Goal: Register for event/course

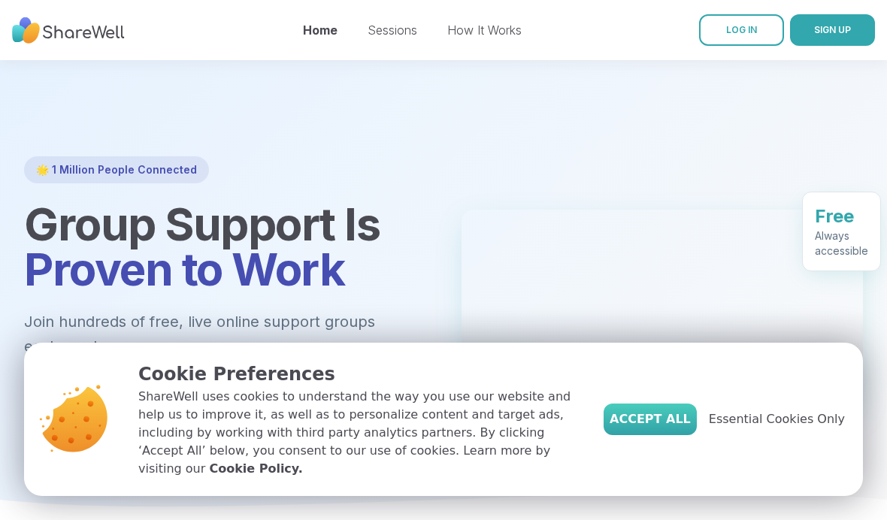
click at [662, 428] on span "Accept All" at bounding box center [649, 419] width 81 height 18
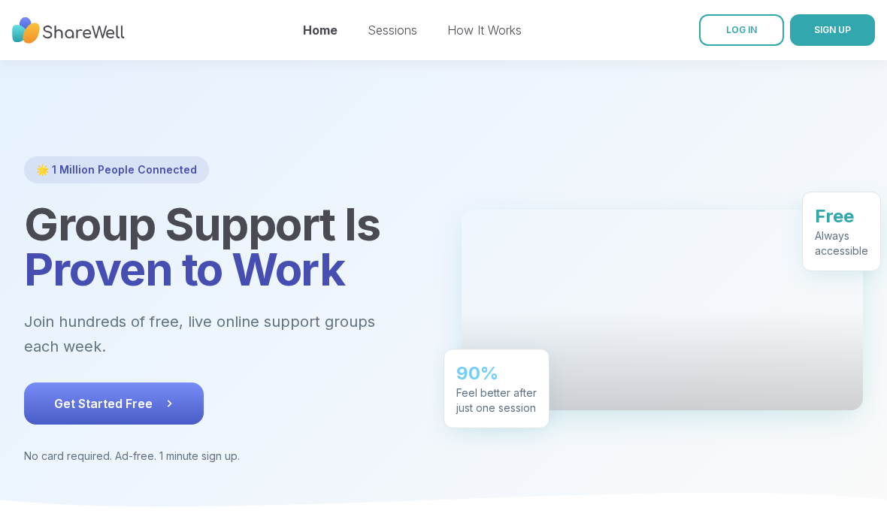
click at [138, 398] on span "Get Started Free" at bounding box center [113, 404] width 119 height 18
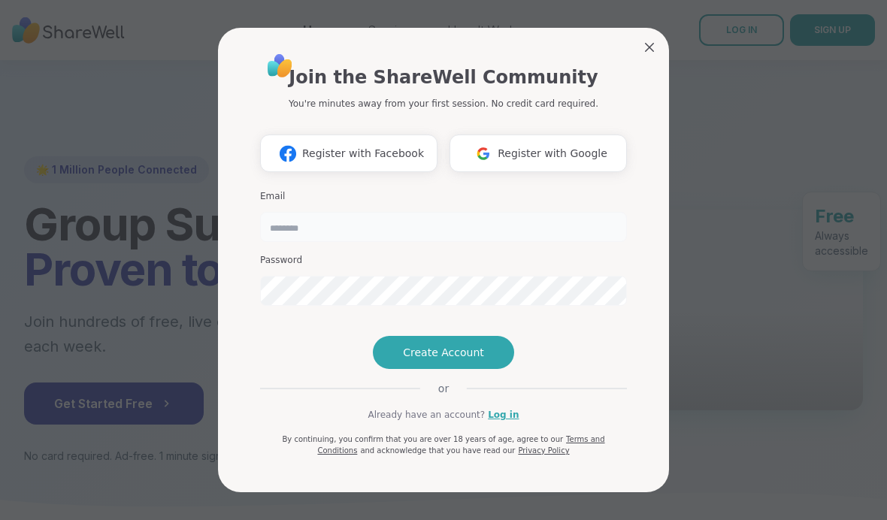
click at [385, 212] on input "email" at bounding box center [443, 227] width 367 height 30
click at [332, 212] on input "email" at bounding box center [443, 227] width 367 height 30
type input "***"
type input "**********"
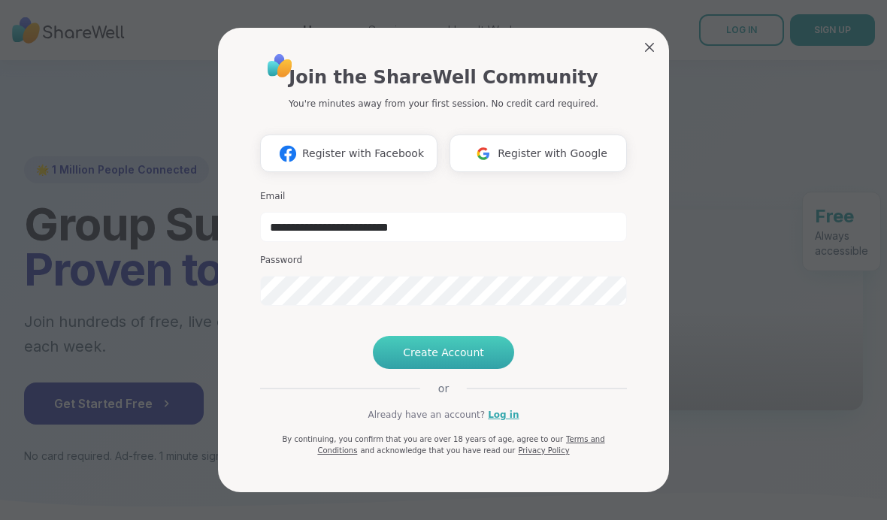
click at [434, 360] on span "Create Account" at bounding box center [443, 352] width 81 height 15
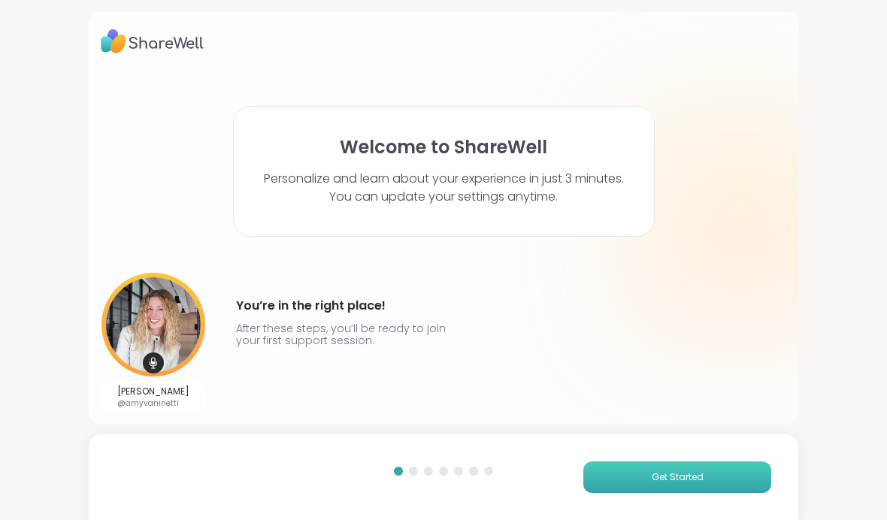
click at [626, 477] on button "Get Started" at bounding box center [677, 477] width 188 height 32
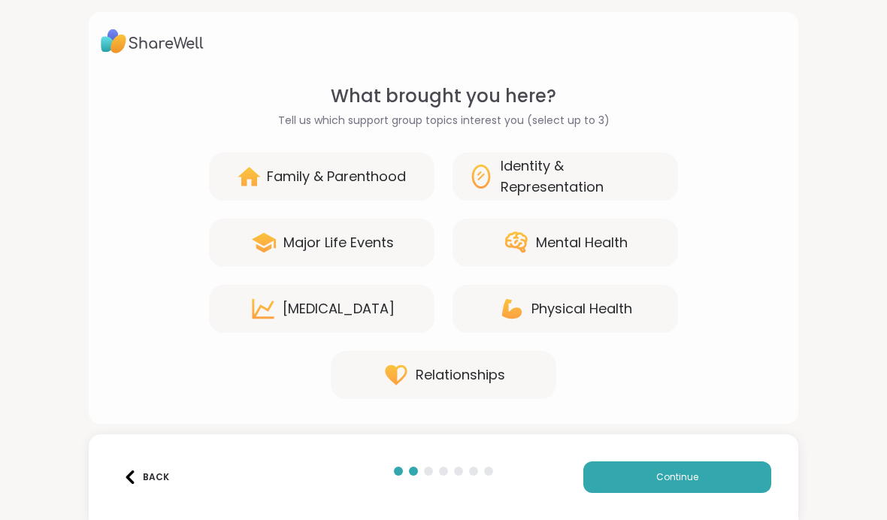
click at [578, 243] on div "Mental Health" at bounding box center [582, 242] width 92 height 21
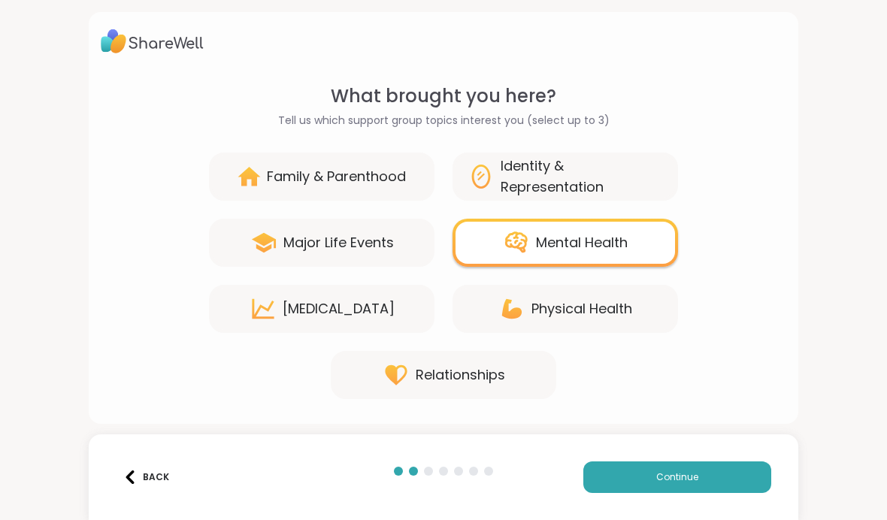
click at [312, 246] on div "Major Life Events" at bounding box center [338, 242] width 110 height 21
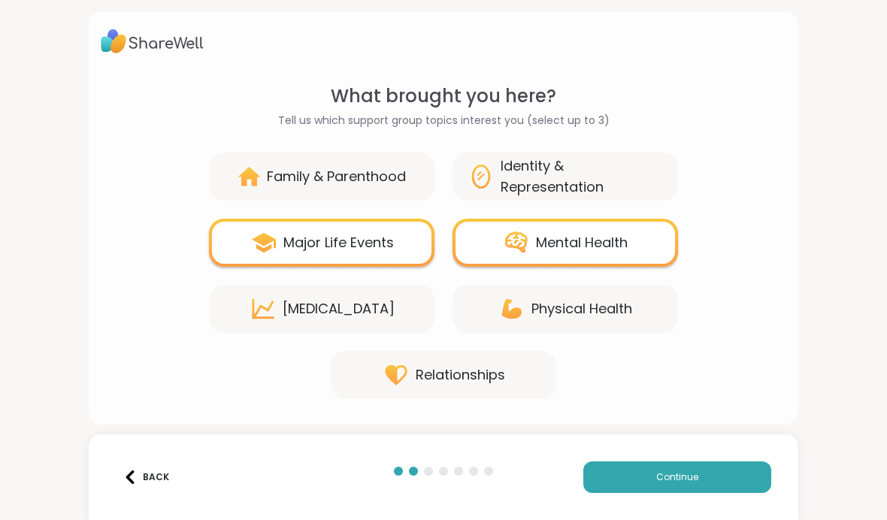
click at [426, 380] on div "Relationships" at bounding box center [460, 374] width 89 height 21
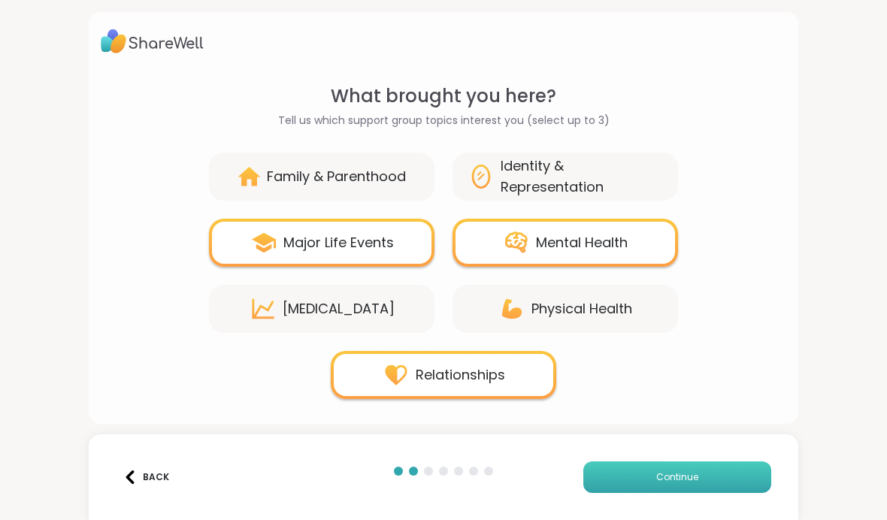
click at [606, 469] on button "Continue" at bounding box center [677, 477] width 188 height 32
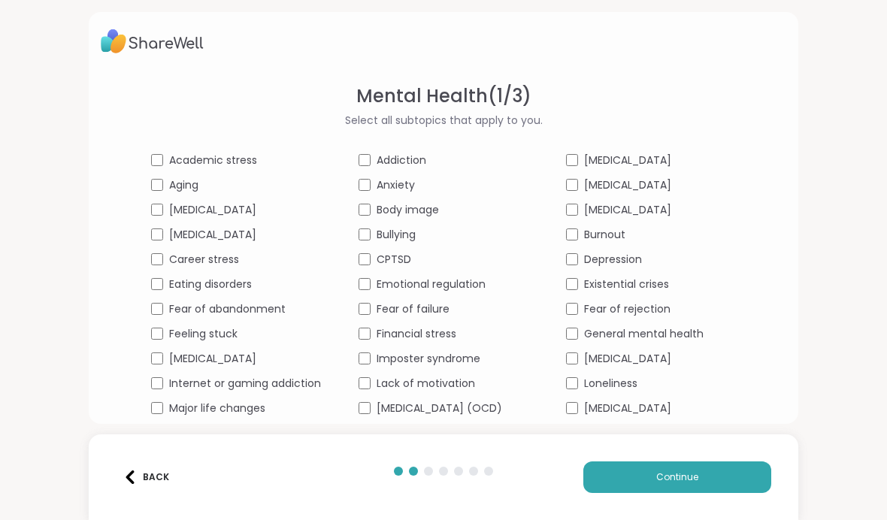
click at [169, 186] on span "Aging" at bounding box center [183, 185] width 29 height 16
click at [169, 262] on span "Career stress" at bounding box center [204, 260] width 70 height 16
click at [179, 413] on span "Major life changes" at bounding box center [217, 409] width 96 height 16
click at [376, 188] on span "Anxiety" at bounding box center [395, 185] width 38 height 16
click at [376, 213] on span "Body image" at bounding box center [407, 210] width 62 height 16
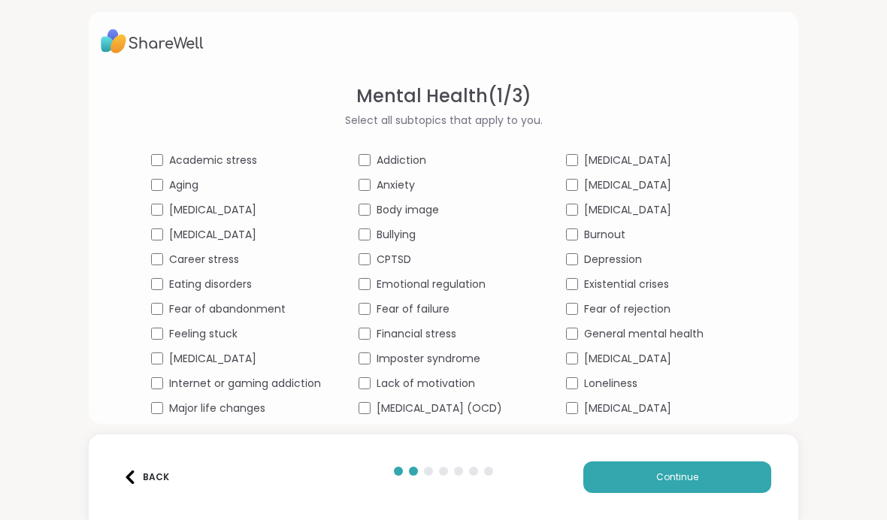
click at [404, 289] on span "Emotional regulation" at bounding box center [430, 285] width 109 height 16
click at [403, 310] on span "Fear of failure" at bounding box center [412, 309] width 73 height 16
click at [404, 334] on span "Financial stress" at bounding box center [416, 334] width 80 height 16
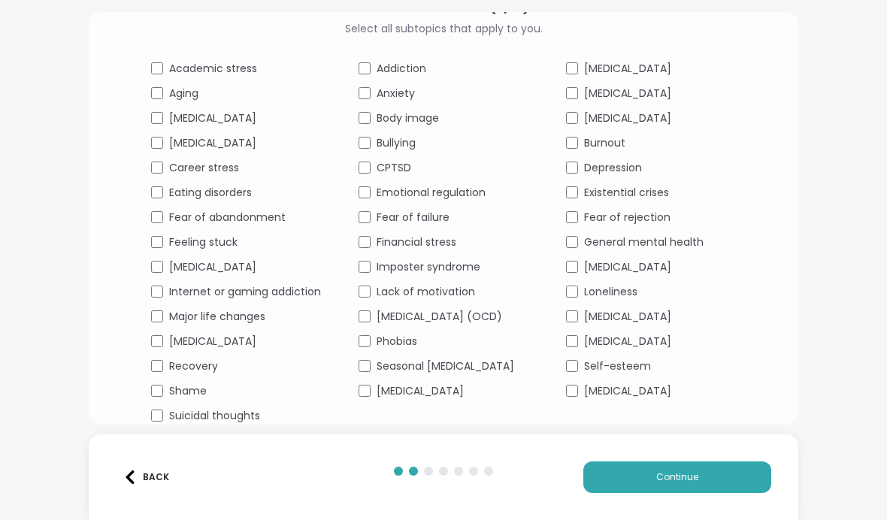
scroll to position [107, 0]
click at [169, 413] on span "Suicidal thoughts" at bounding box center [214, 416] width 91 height 16
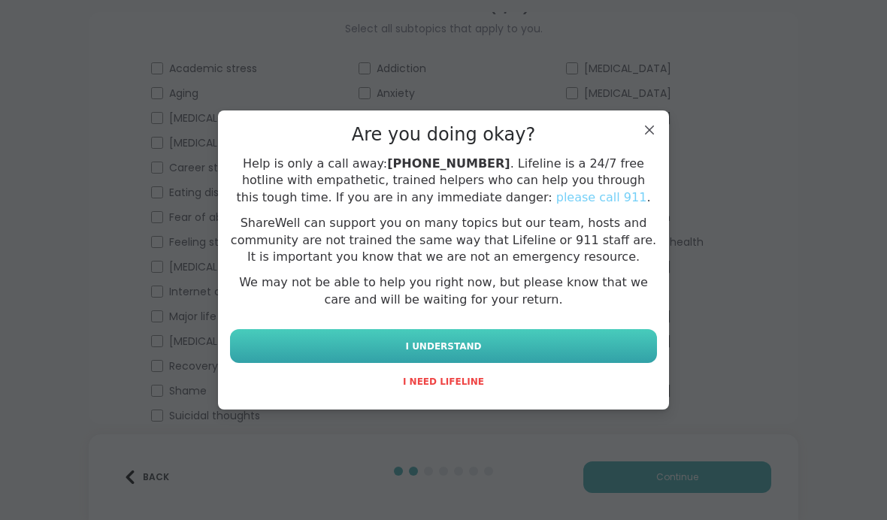
click at [385, 349] on button "I UNDERSTAND" at bounding box center [443, 346] width 427 height 34
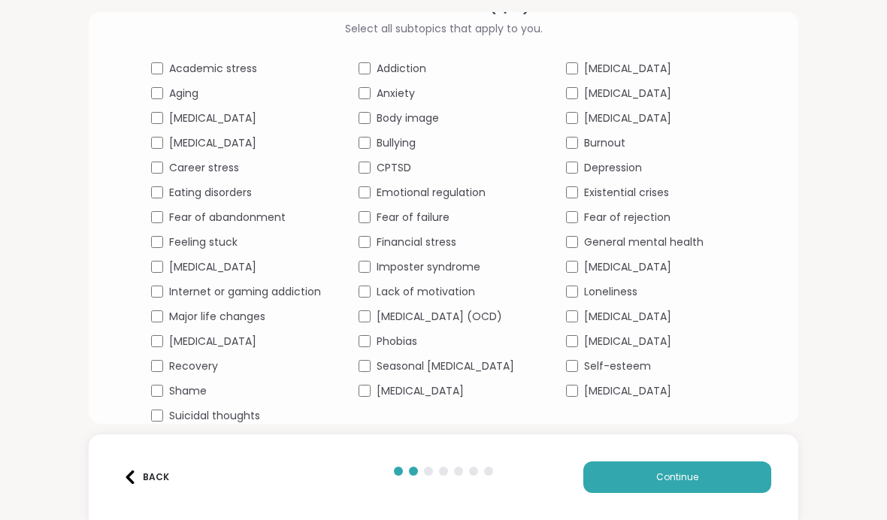
click at [183, 418] on span "Suicidal thoughts" at bounding box center [214, 416] width 91 height 16
click at [169, 416] on span "Suicidal thoughts" at bounding box center [214, 416] width 91 height 16
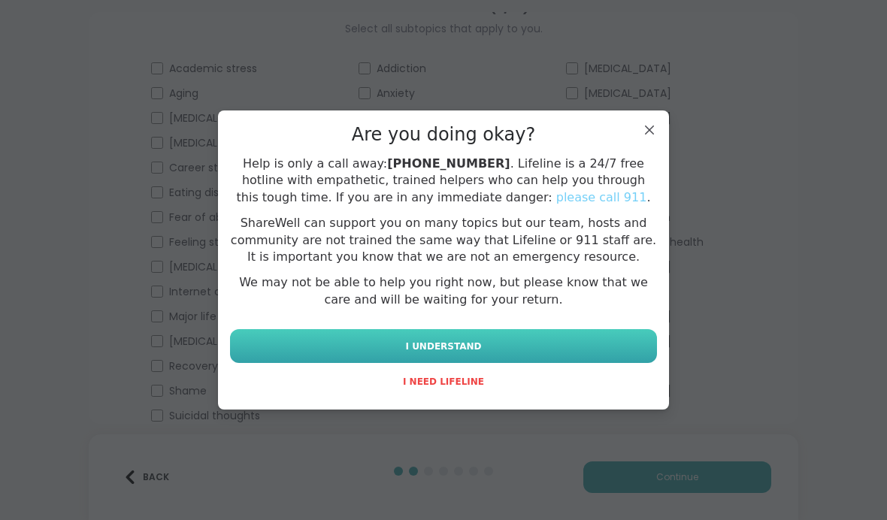
click at [502, 350] on button "I UNDERSTAND" at bounding box center [443, 346] width 427 height 34
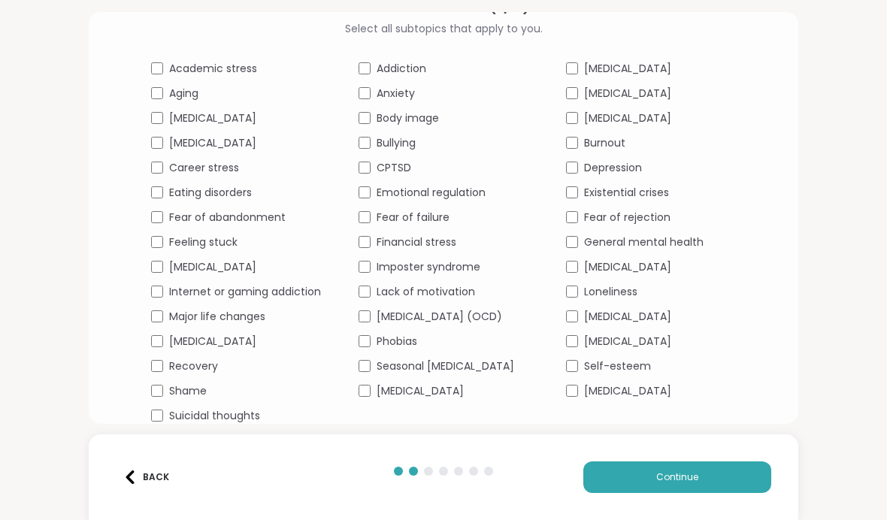
click at [404, 394] on span "[MEDICAL_DATA]" at bounding box center [419, 391] width 87 height 16
click at [655, 110] on span "[MEDICAL_DATA]" at bounding box center [627, 118] width 87 height 16
click at [625, 135] on span "Burnout" at bounding box center [604, 143] width 41 height 16
click at [630, 160] on span "Depression" at bounding box center [613, 168] width 58 height 16
click at [630, 185] on span "Existential crises" at bounding box center [626, 193] width 85 height 16
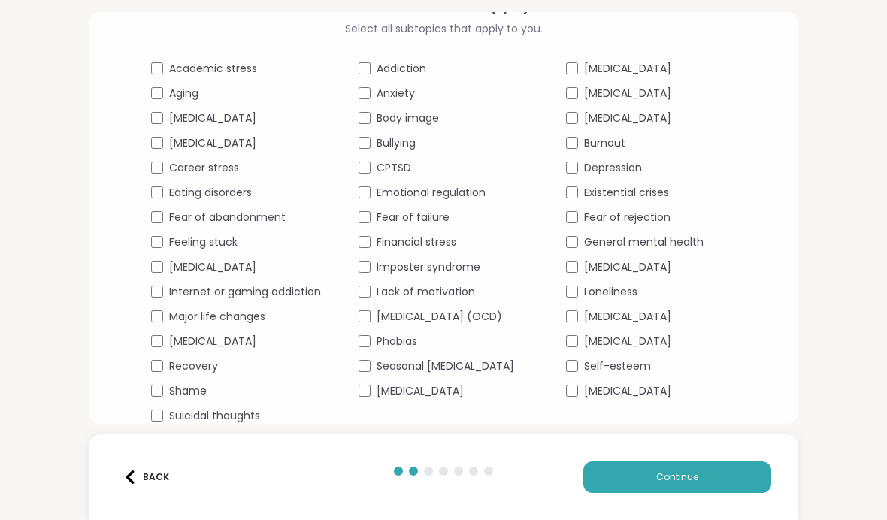
click at [630, 284] on span "Loneliness" at bounding box center [610, 292] width 53 height 16
click at [638, 364] on span "Self-esteem" at bounding box center [617, 366] width 67 height 16
click at [641, 392] on span "[MEDICAL_DATA]" at bounding box center [627, 391] width 87 height 16
click at [685, 482] on span "Continue" at bounding box center [677, 477] width 42 height 14
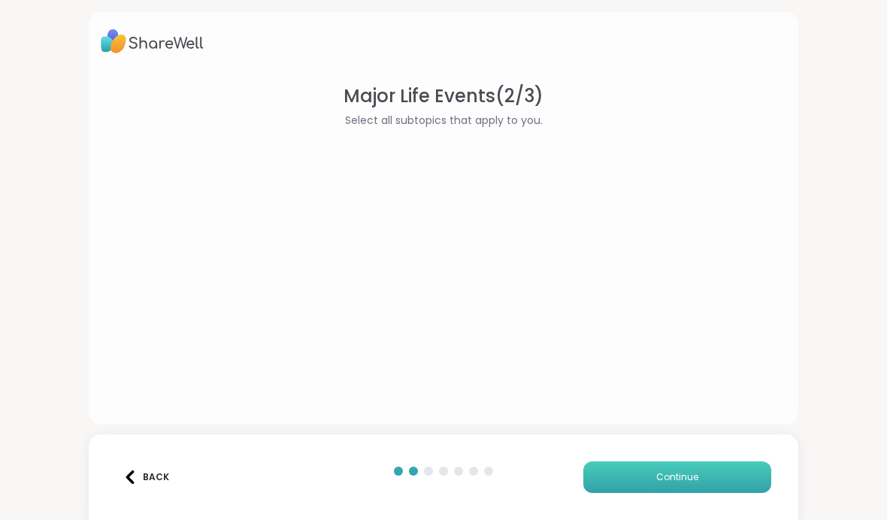
scroll to position [0, 0]
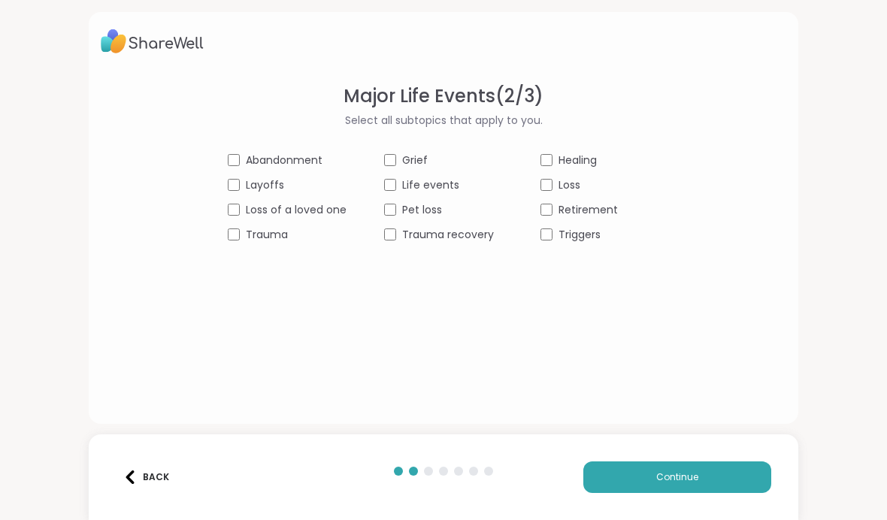
click at [287, 156] on span "Abandonment" at bounding box center [284, 161] width 77 height 16
click at [270, 237] on span "Trauma" at bounding box center [267, 235] width 42 height 16
click at [410, 159] on span "Grief" at bounding box center [415, 161] width 26 height 16
click at [567, 186] on span "Loss" at bounding box center [569, 185] width 22 height 16
click at [659, 471] on span "Continue" at bounding box center [677, 477] width 42 height 14
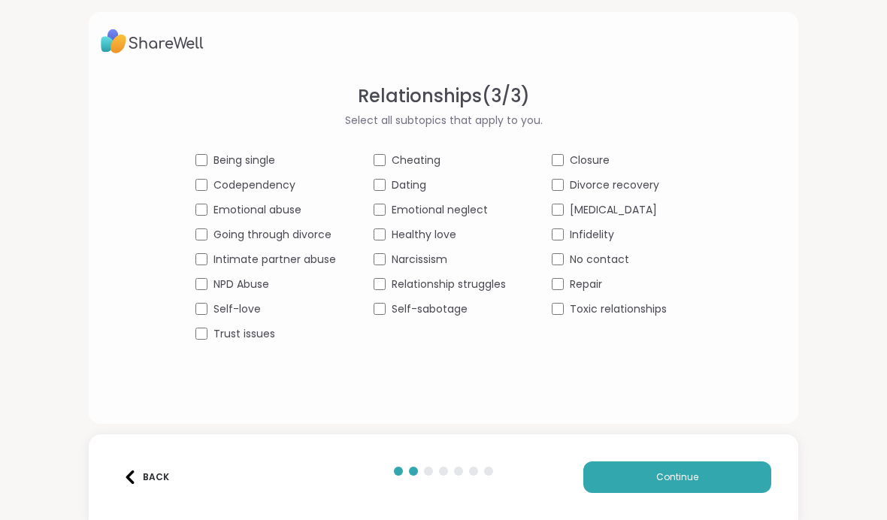
click at [235, 163] on span "Being single" at bounding box center [244, 161] width 62 height 16
click at [233, 310] on span "Self-love" at bounding box center [236, 309] width 47 height 16
click at [414, 288] on span "Relationship struggles" at bounding box center [449, 285] width 114 height 16
click at [591, 160] on span "Closure" at bounding box center [590, 161] width 40 height 16
click at [591, 264] on span "No contact" at bounding box center [599, 260] width 59 height 16
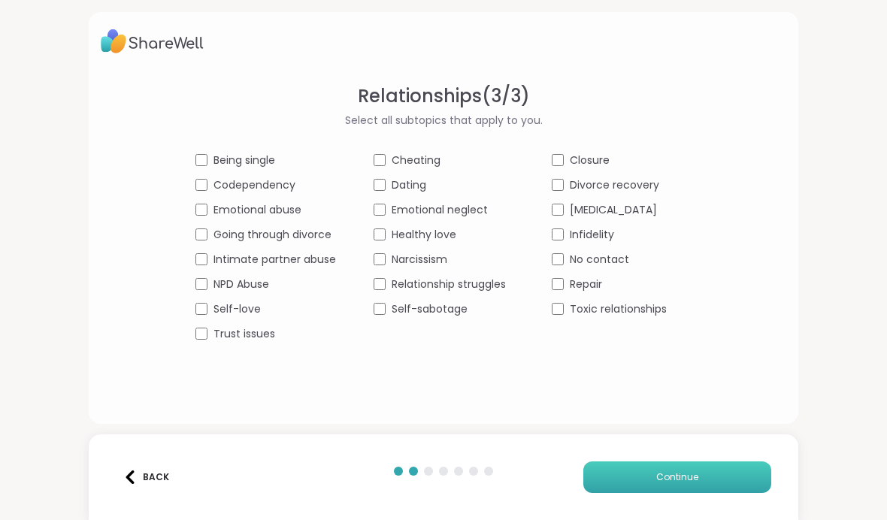
click at [648, 479] on button "Continue" at bounding box center [677, 477] width 188 height 32
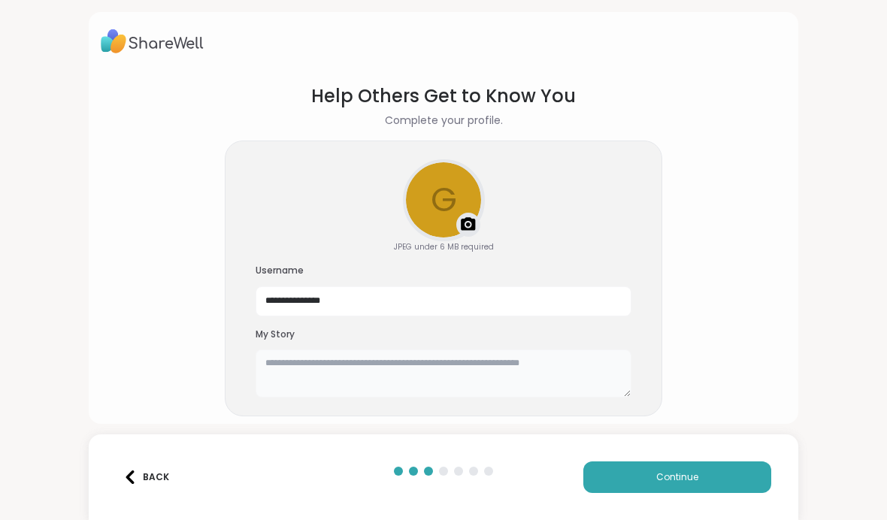
click at [311, 381] on textarea at bounding box center [444, 373] width 376 height 48
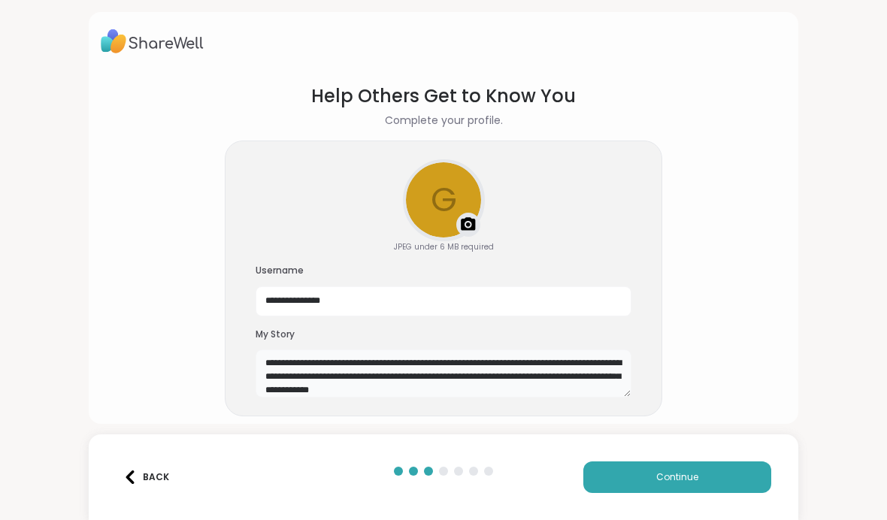
click at [363, 375] on textarea "**********" at bounding box center [444, 373] width 376 height 48
click at [408, 375] on textarea "**********" at bounding box center [444, 373] width 376 height 48
type textarea "**********"
click at [645, 485] on button "Continue" at bounding box center [677, 477] width 188 height 32
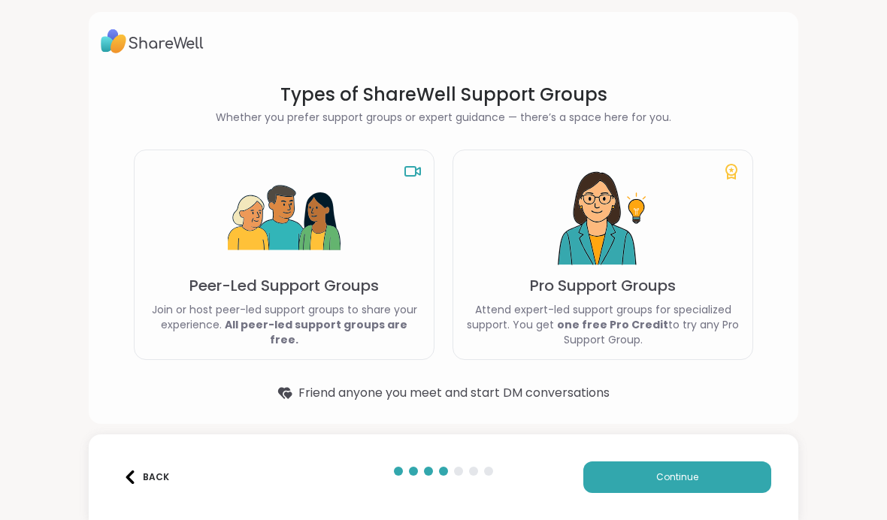
click at [289, 238] on img at bounding box center [284, 218] width 113 height 113
click at [609, 482] on button "Continue" at bounding box center [677, 477] width 188 height 32
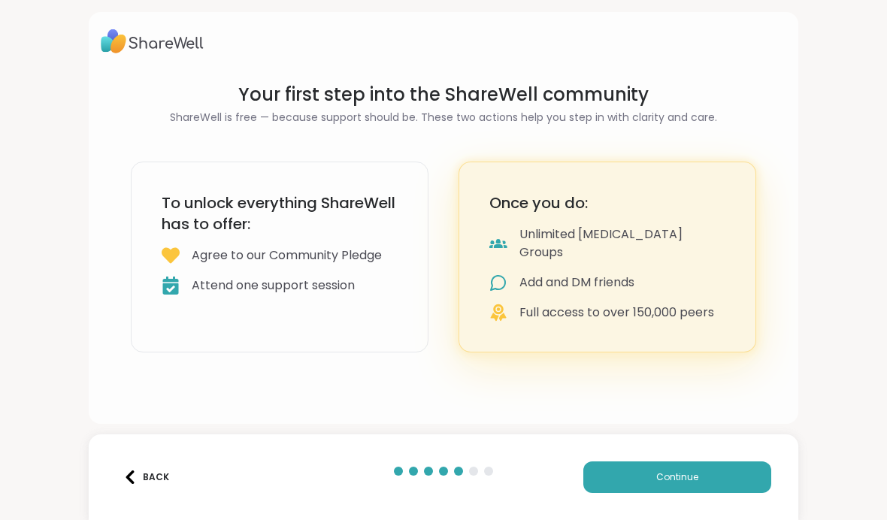
click at [223, 191] on div "To unlock everything ShareWell has to offer: Agree to our Community Pledge Atte…" at bounding box center [280, 257] width 298 height 191
click at [615, 480] on button "Continue" at bounding box center [677, 477] width 188 height 32
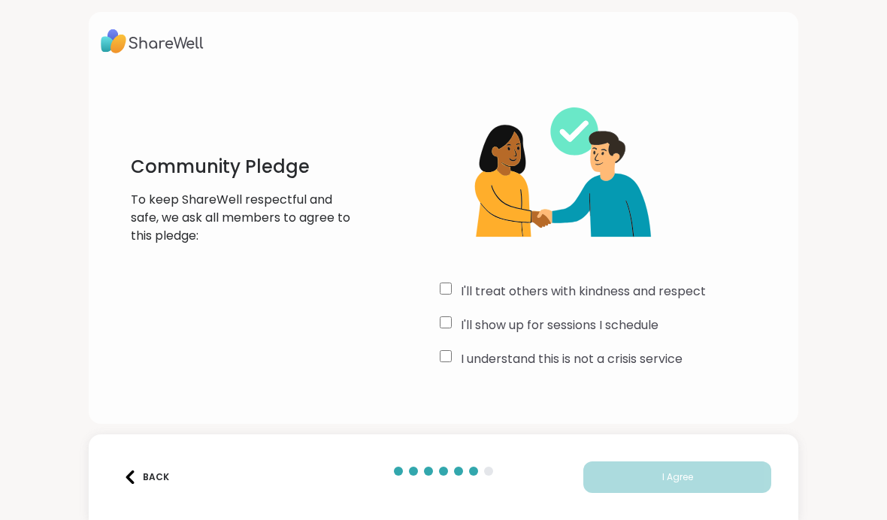
click at [525, 289] on label "I'll treat others with kindness and respect" at bounding box center [583, 292] width 245 height 18
click at [525, 325] on label "I'll show up for sessions I schedule" at bounding box center [560, 325] width 198 height 18
click at [527, 361] on label "I understand this is not a crisis service" at bounding box center [572, 359] width 222 height 18
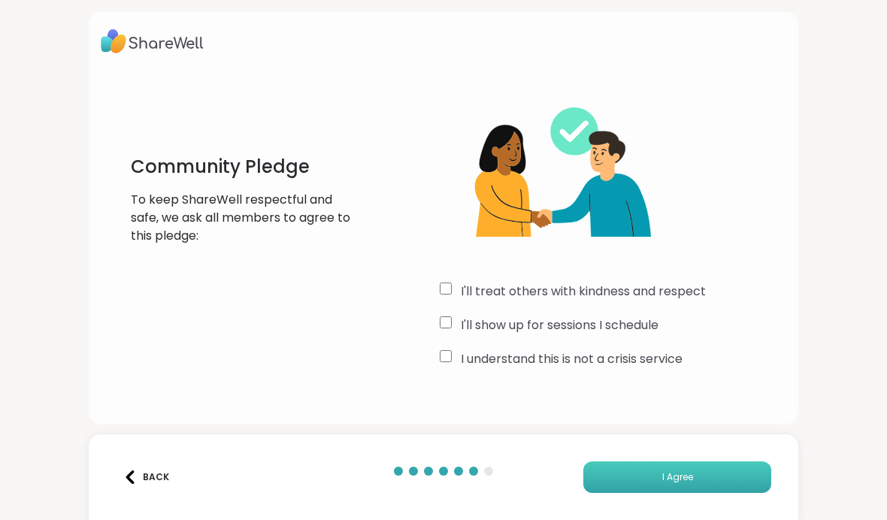
click at [614, 479] on button "I Agree" at bounding box center [677, 477] width 188 height 32
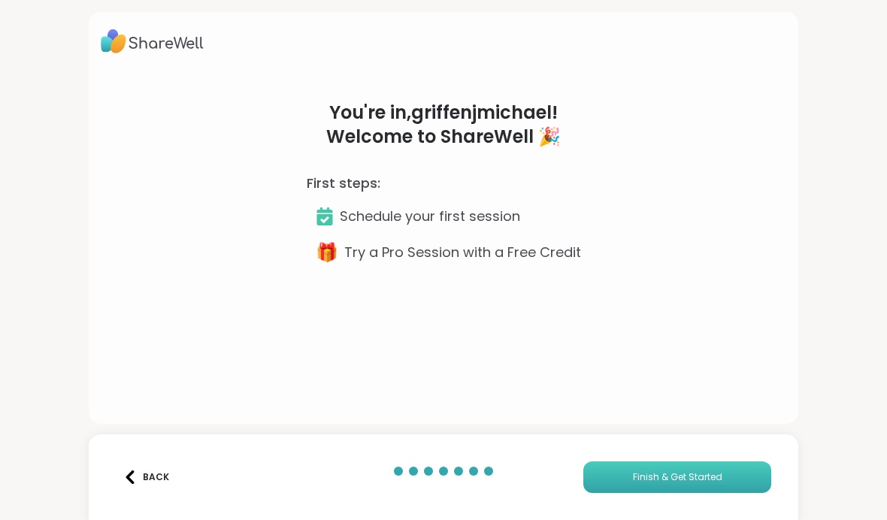
click at [614, 479] on button "Finish & Get Started" at bounding box center [677, 477] width 188 height 32
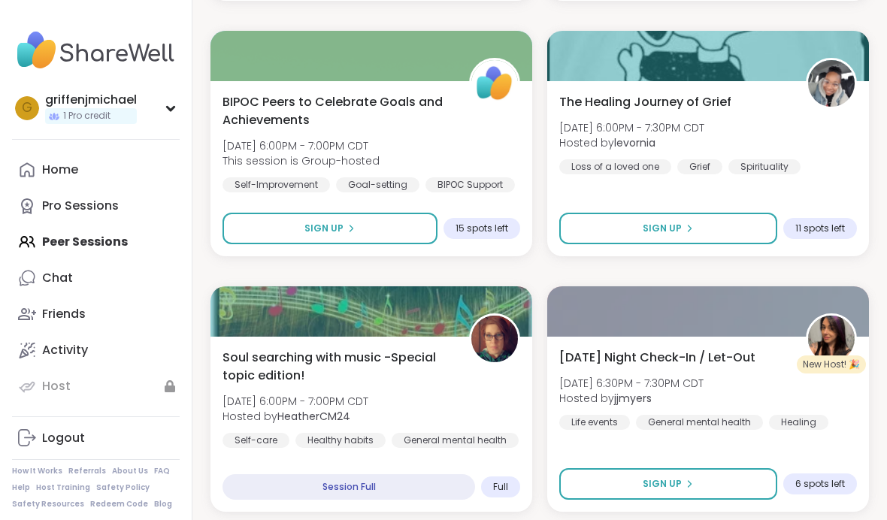
scroll to position [4347, 0]
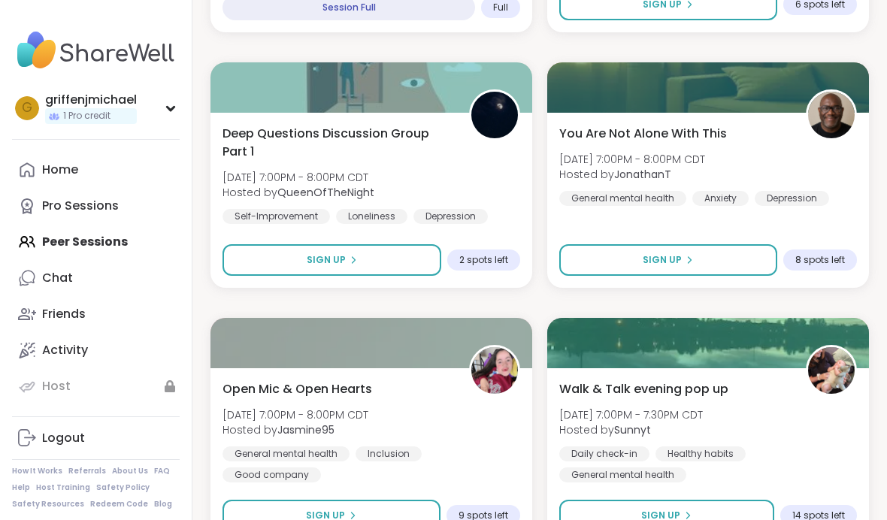
scroll to position [4810, 0]
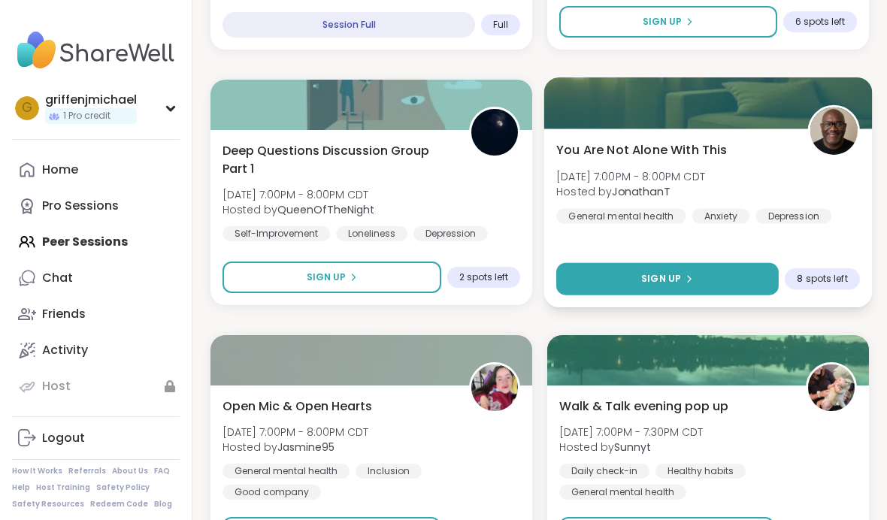
click at [647, 280] on span "Sign Up" at bounding box center [661, 279] width 40 height 14
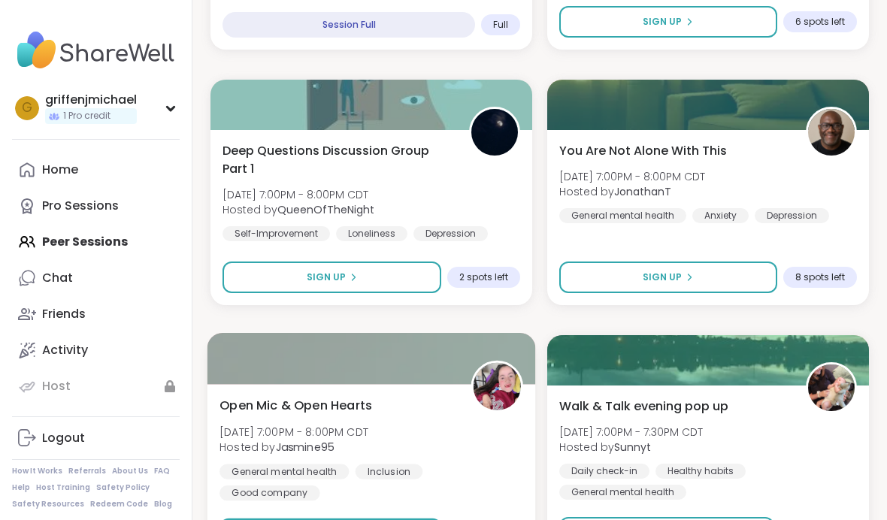
click at [516, 370] on img at bounding box center [496, 386] width 47 height 47
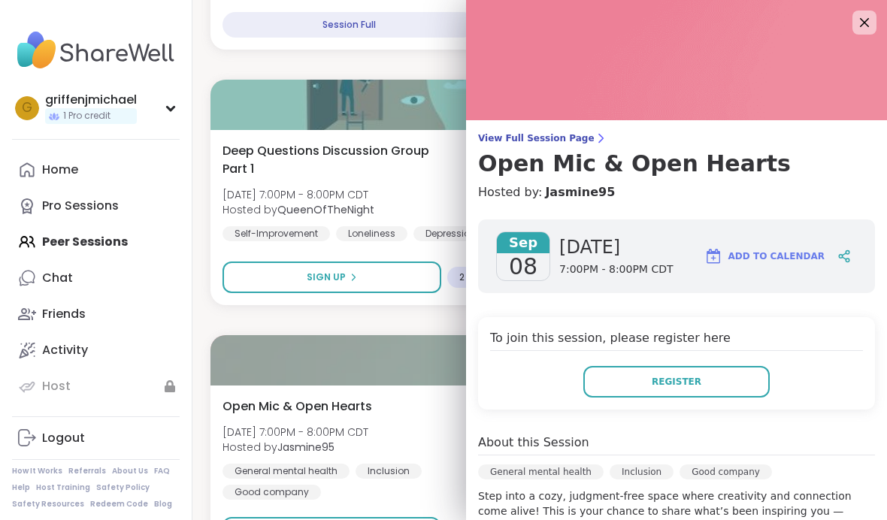
scroll to position [0, 0]
click at [863, 23] on icon at bounding box center [865, 23] width 10 height 10
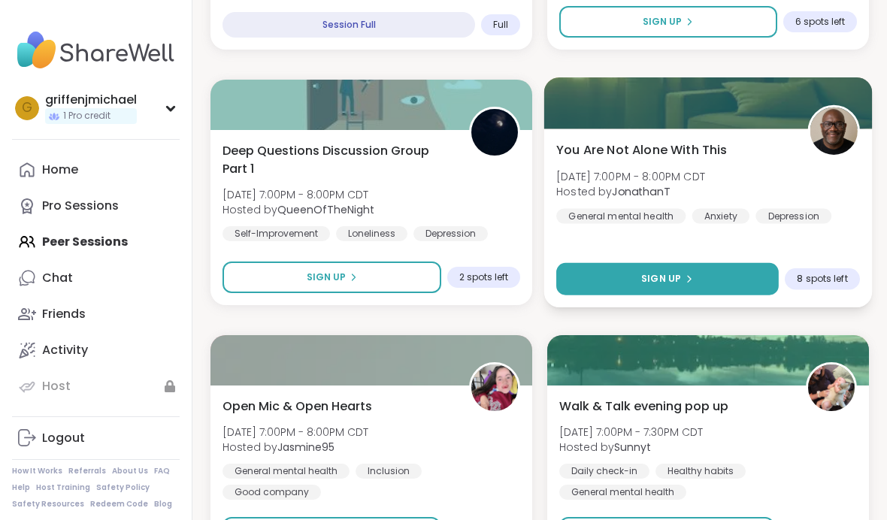
click at [628, 274] on button "Sign Up" at bounding box center [667, 279] width 222 height 32
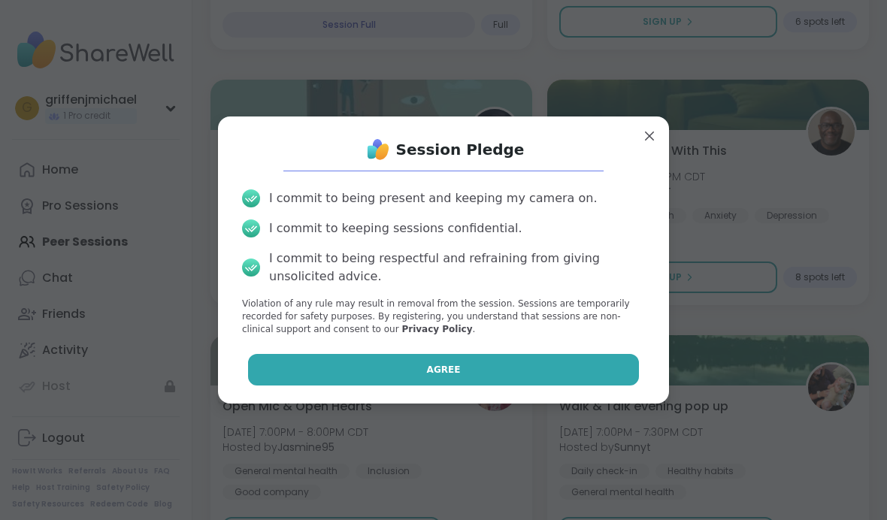
click at [516, 374] on button "Agree" at bounding box center [444, 370] width 392 height 32
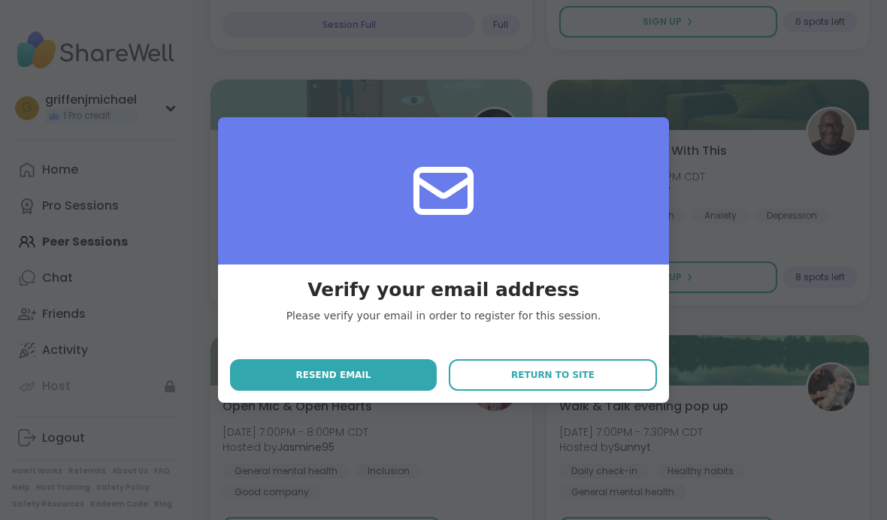
click at [606, 289] on div "Verify your email address Please verify your email in order to register for thi…" at bounding box center [443, 334] width 427 height 115
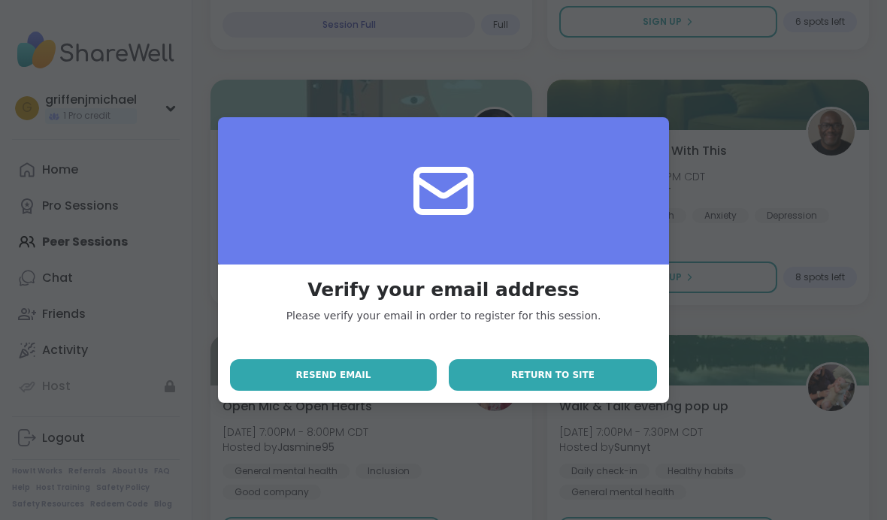
click at [593, 371] on button "Return to site" at bounding box center [553, 375] width 208 height 32
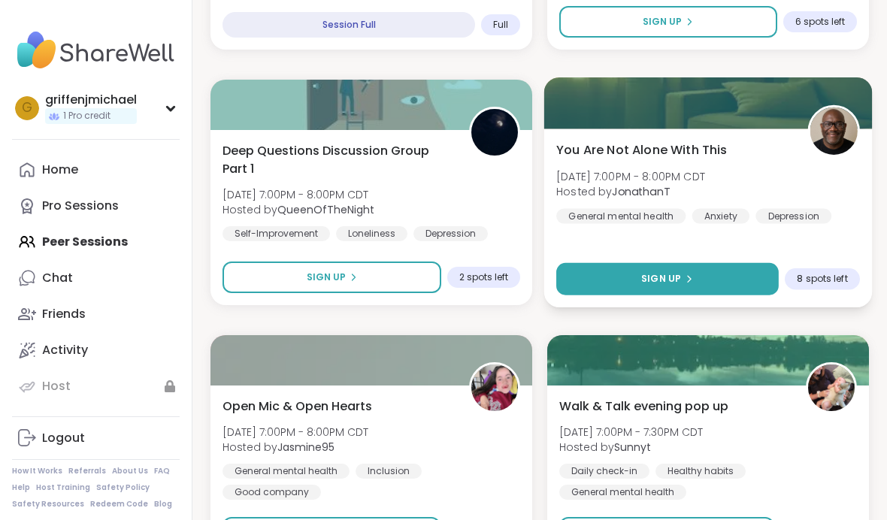
click at [648, 285] on span "Sign Up" at bounding box center [661, 279] width 40 height 14
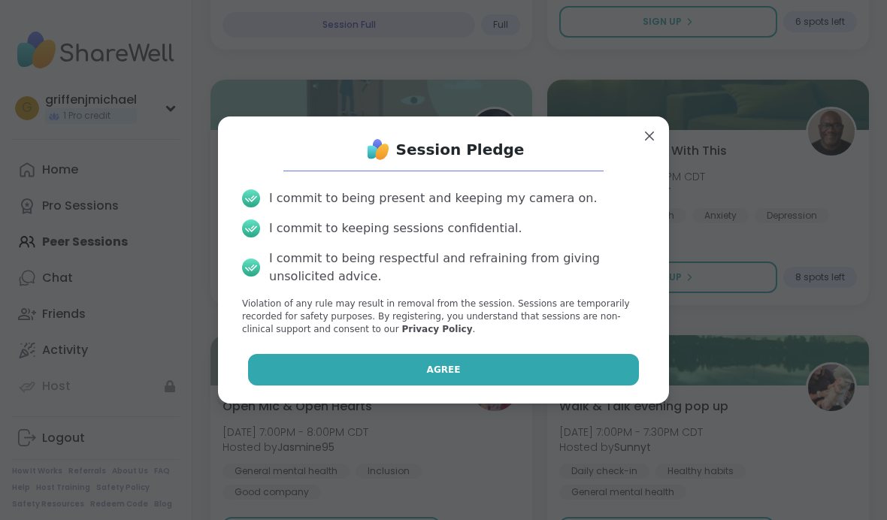
click at [541, 362] on button "Agree" at bounding box center [444, 370] width 392 height 32
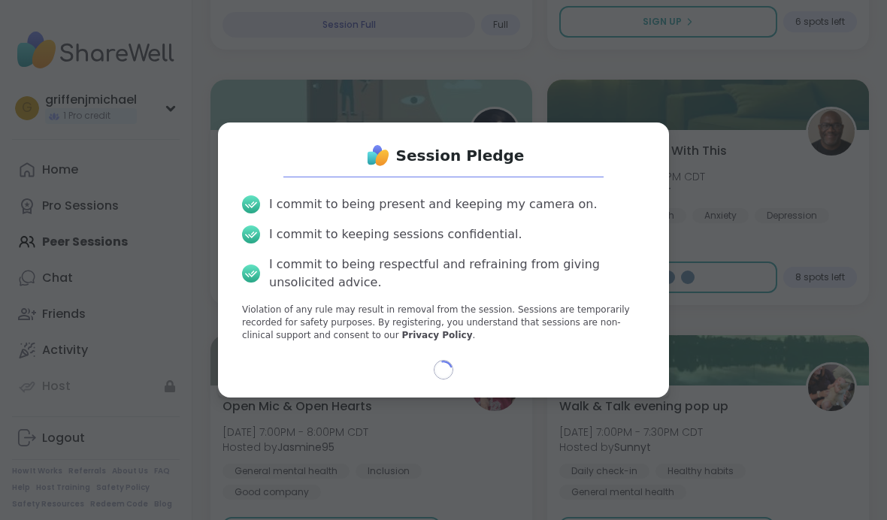
select select "**"
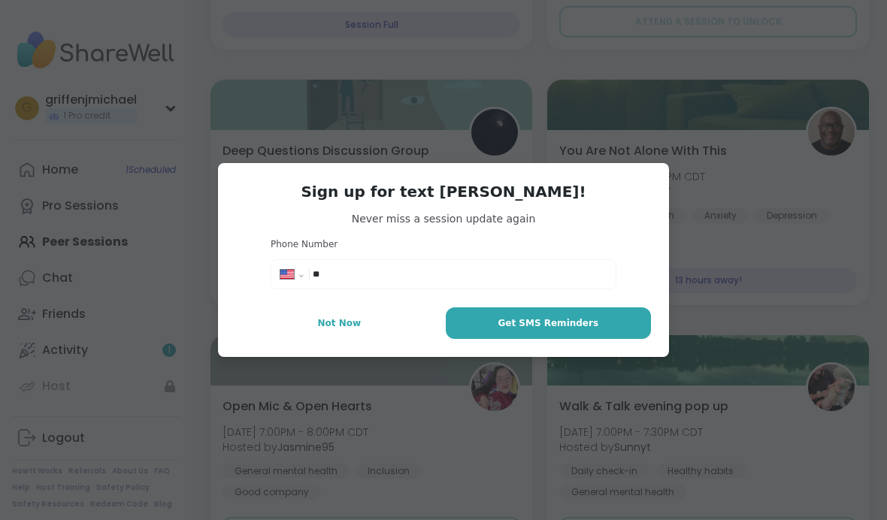
click at [367, 274] on input "**" at bounding box center [460, 274] width 294 height 15
type input "**********"
click at [467, 321] on button "Get SMS Reminders" at bounding box center [548, 323] width 205 height 32
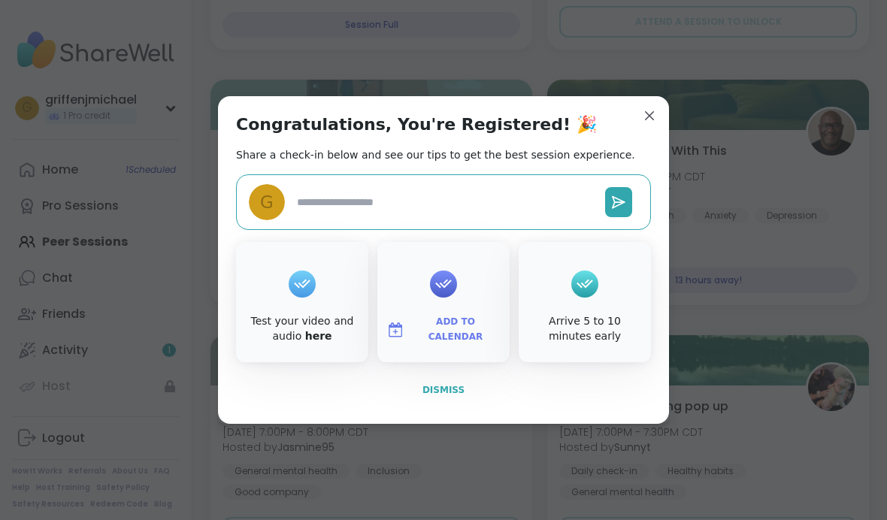
click at [449, 392] on span "Dismiss" at bounding box center [443, 390] width 42 height 11
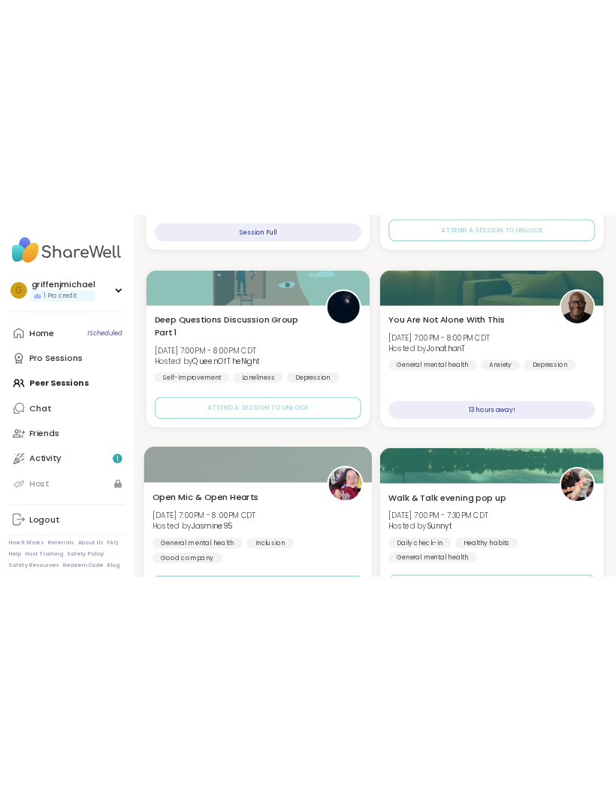
scroll to position [4320, 0]
